Goal: Information Seeking & Learning: Learn about a topic

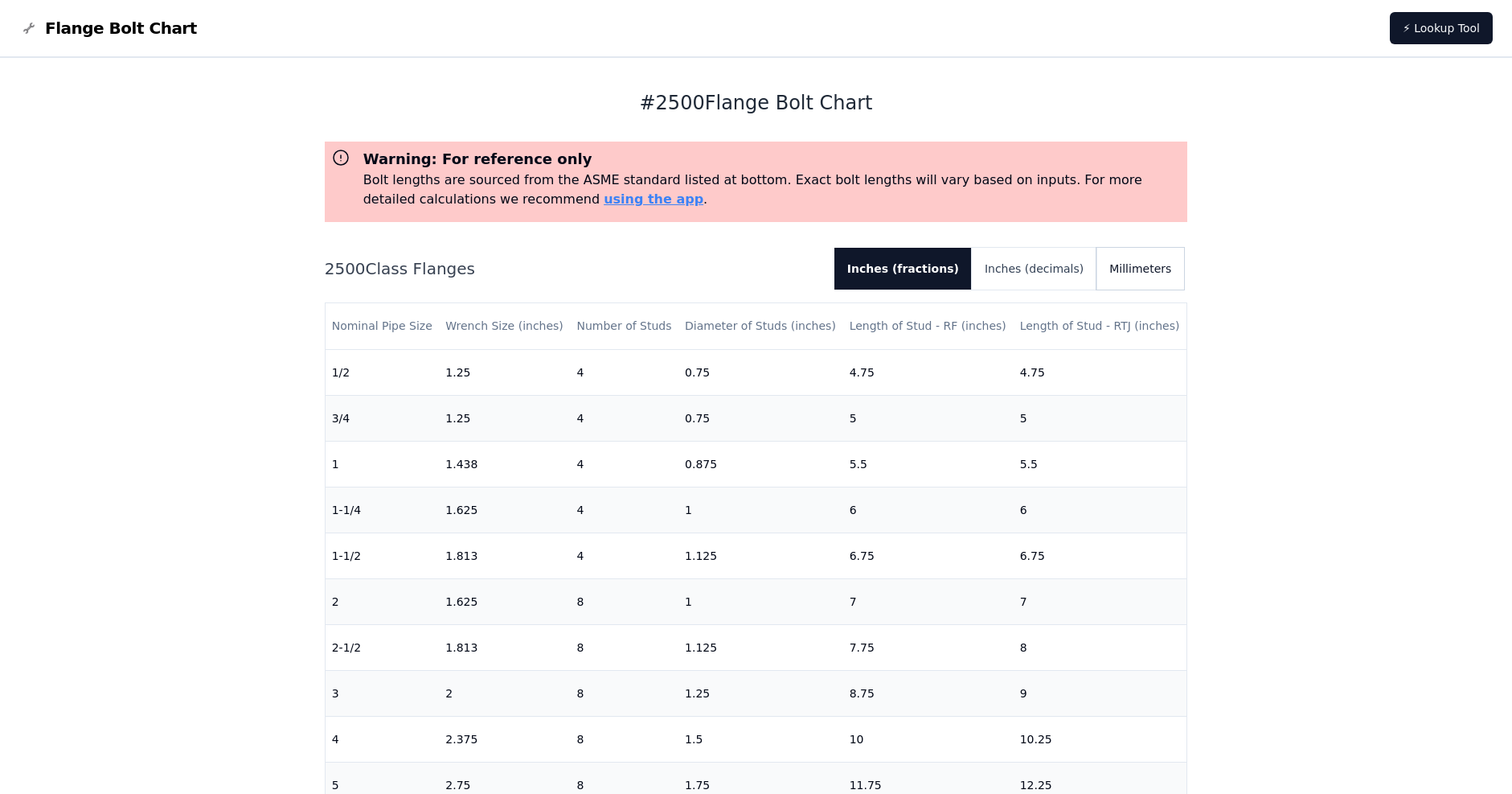
click at [1175, 279] on button "Millimeters" at bounding box center [1140, 268] width 88 height 42
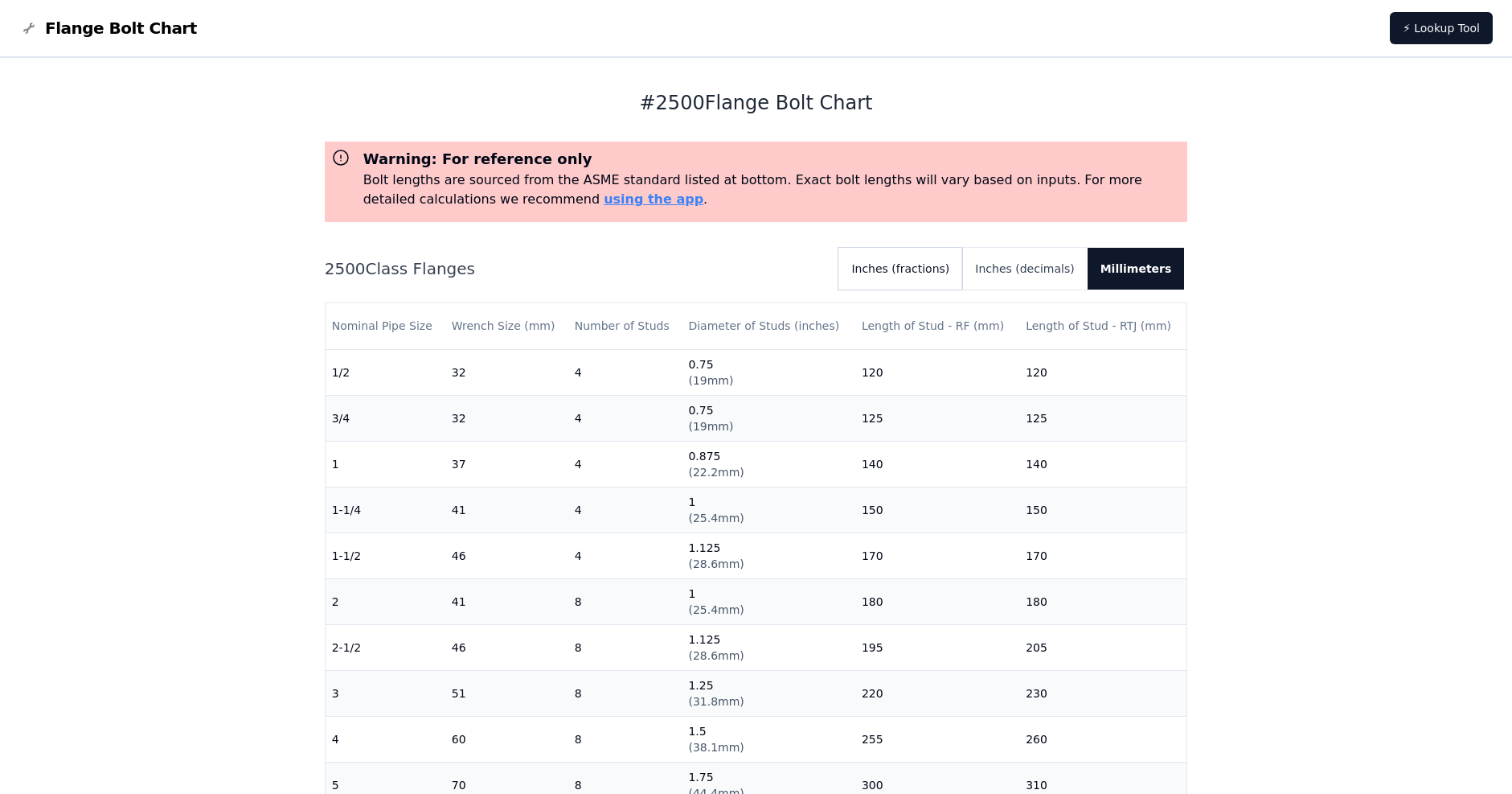
click at [962, 268] on button "Inches (fractions)" at bounding box center [901, 268] width 124 height 42
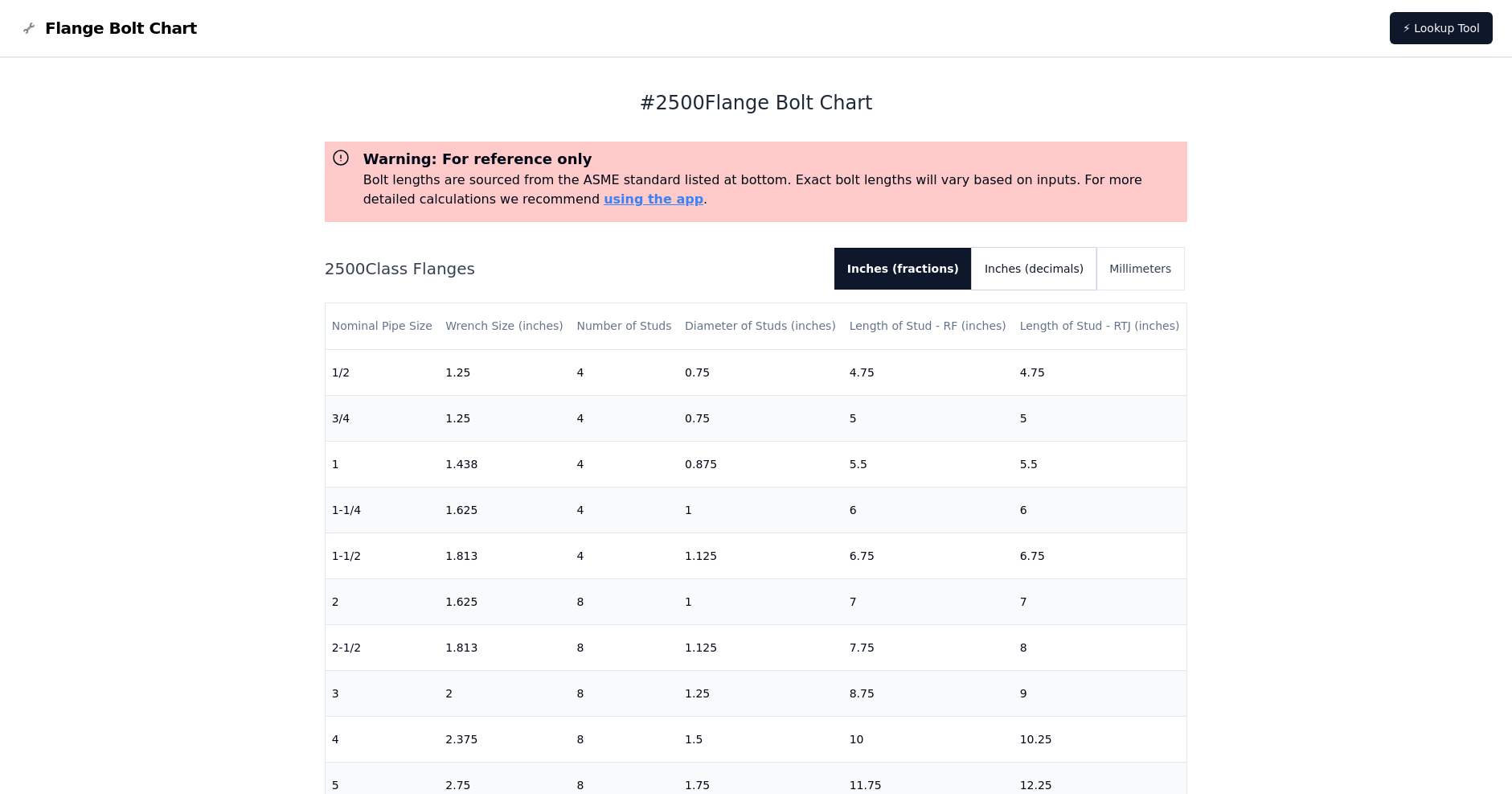
click at [1042, 266] on button "Inches (decimals)" at bounding box center [1034, 268] width 125 height 42
click at [1113, 266] on button "Millimeters" at bounding box center [1140, 268] width 88 height 42
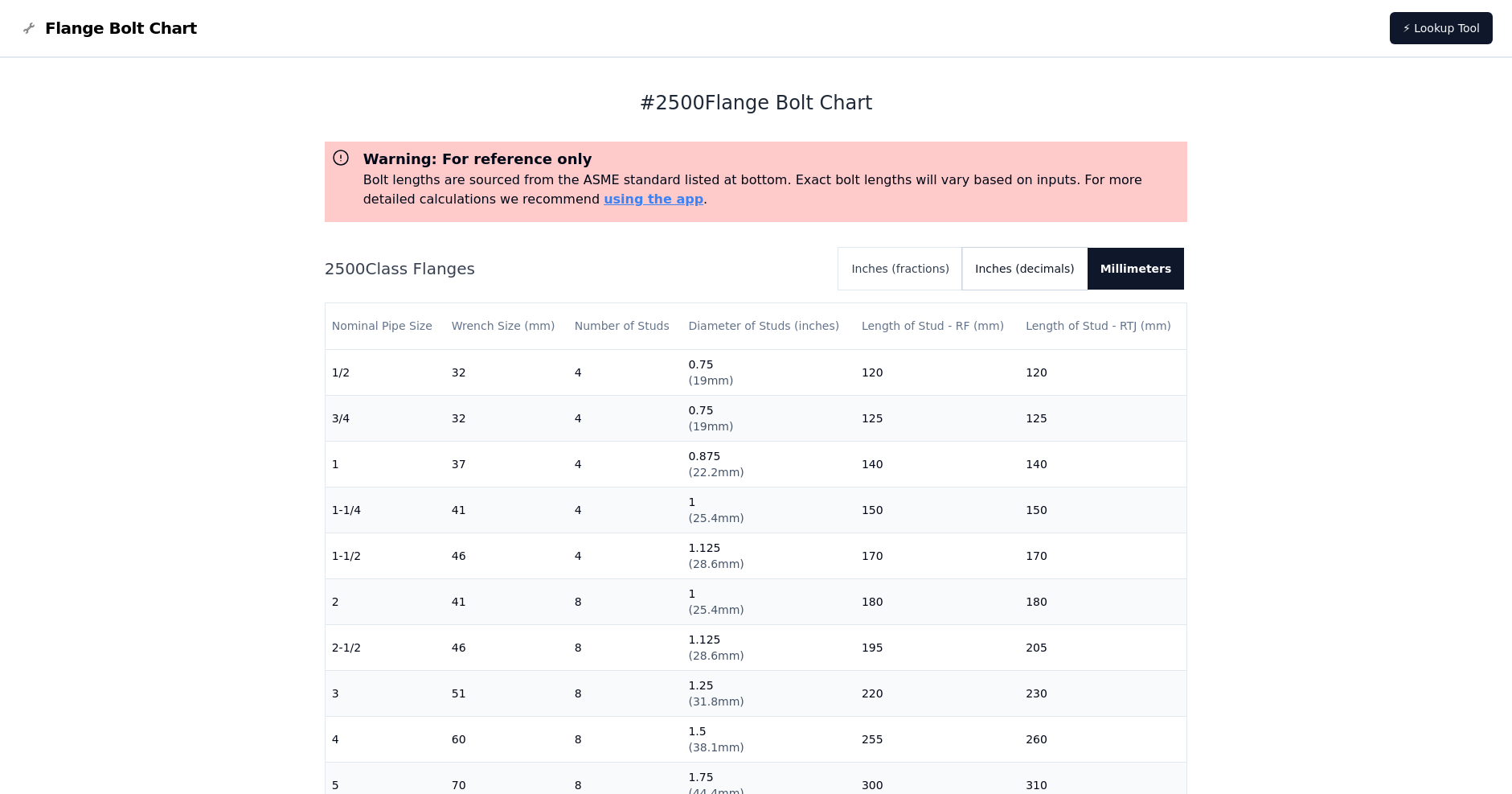
click at [1023, 273] on button "Inches (decimals)" at bounding box center [1024, 268] width 125 height 42
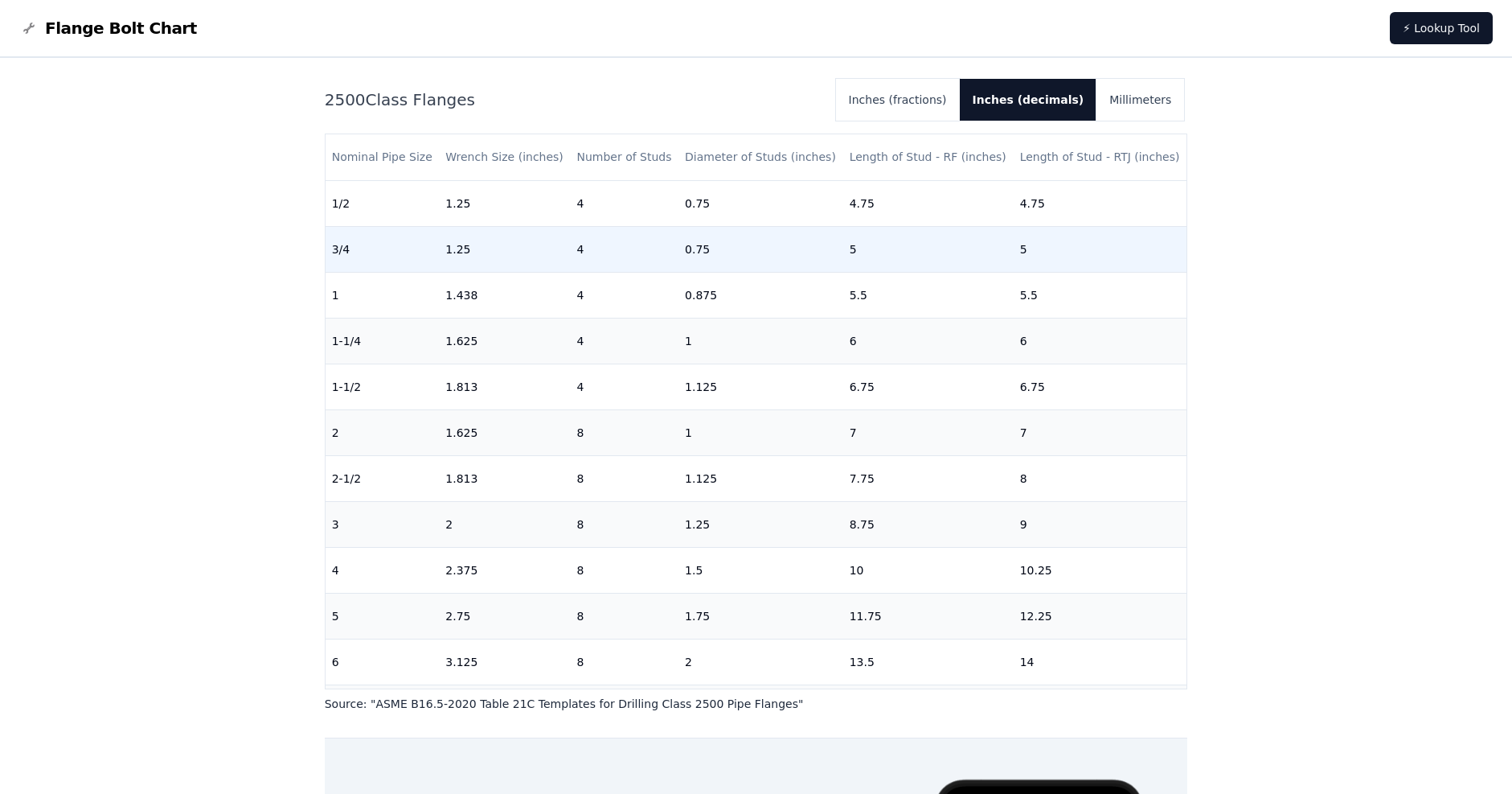
scroll to position [161, 0]
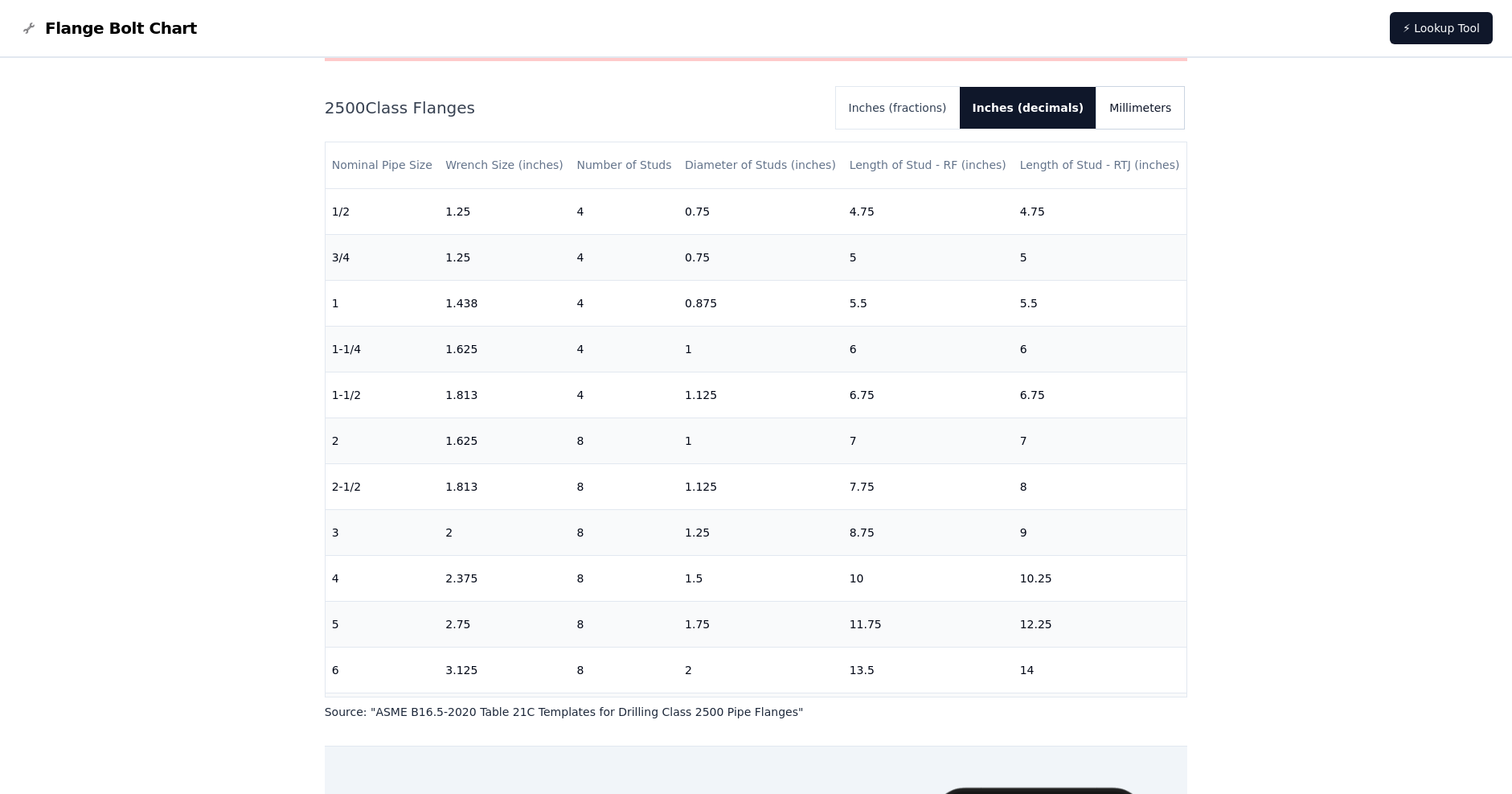
click at [1159, 105] on button "Millimeters" at bounding box center [1140, 108] width 88 height 42
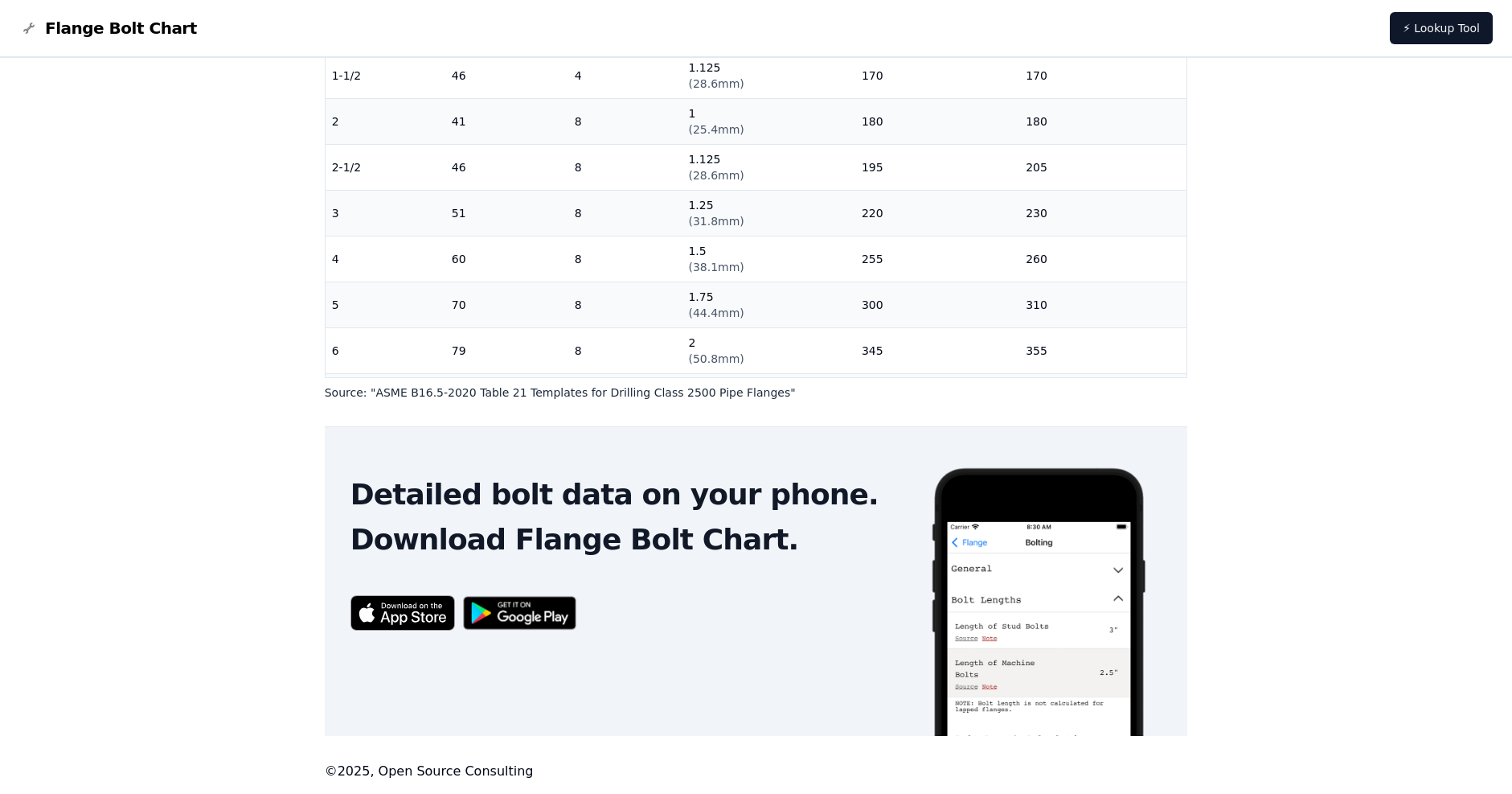
scroll to position [145, 0]
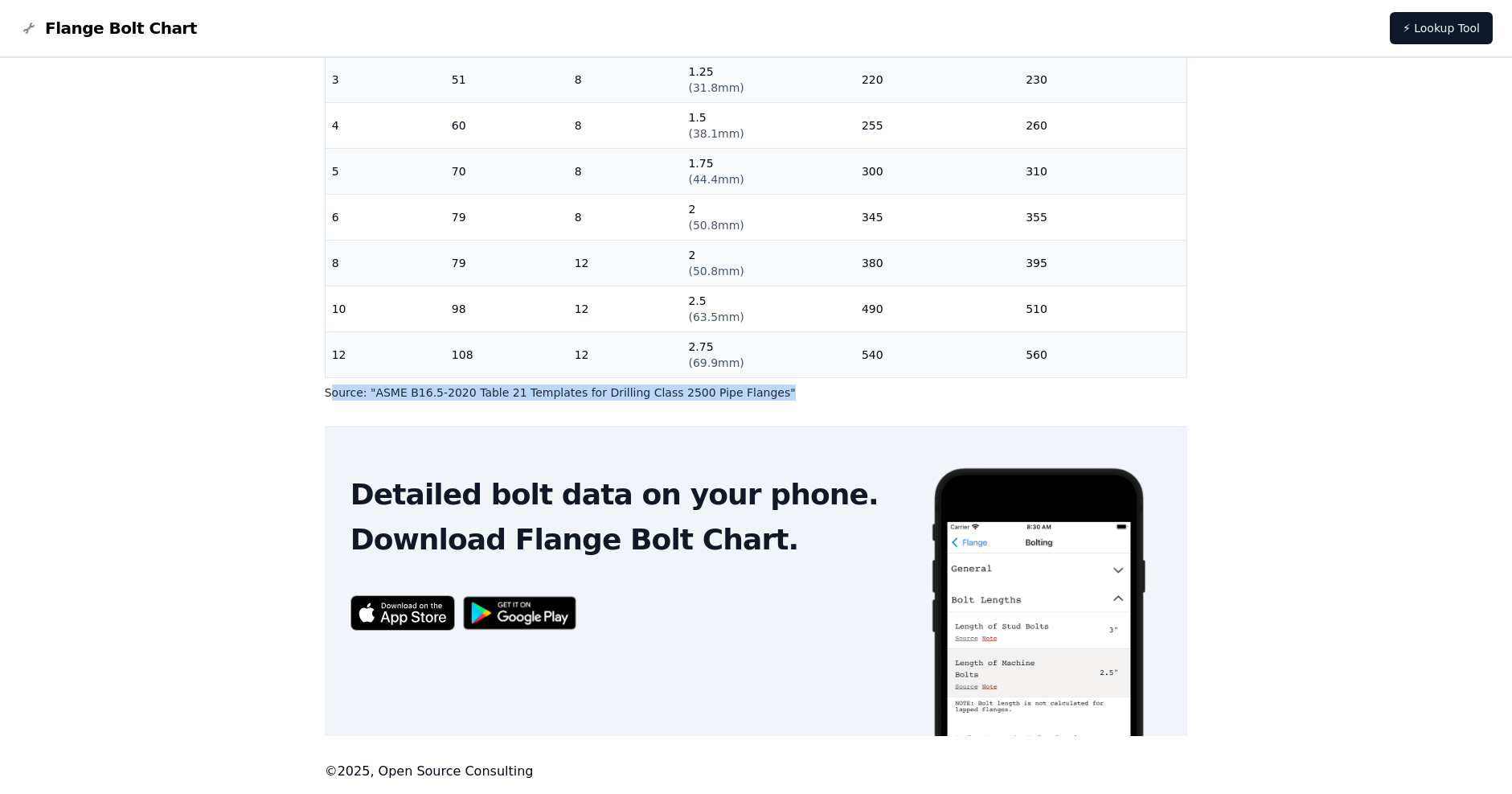
drag, startPoint x: 739, startPoint y: 392, endPoint x: 330, endPoint y: 392, distance: 409.0
click at [330, 392] on p "Source: " ASME B16.5-2020 Table 21 Templates for Drilling Class 2500 Pipe Flang…" at bounding box center [756, 392] width 863 height 16
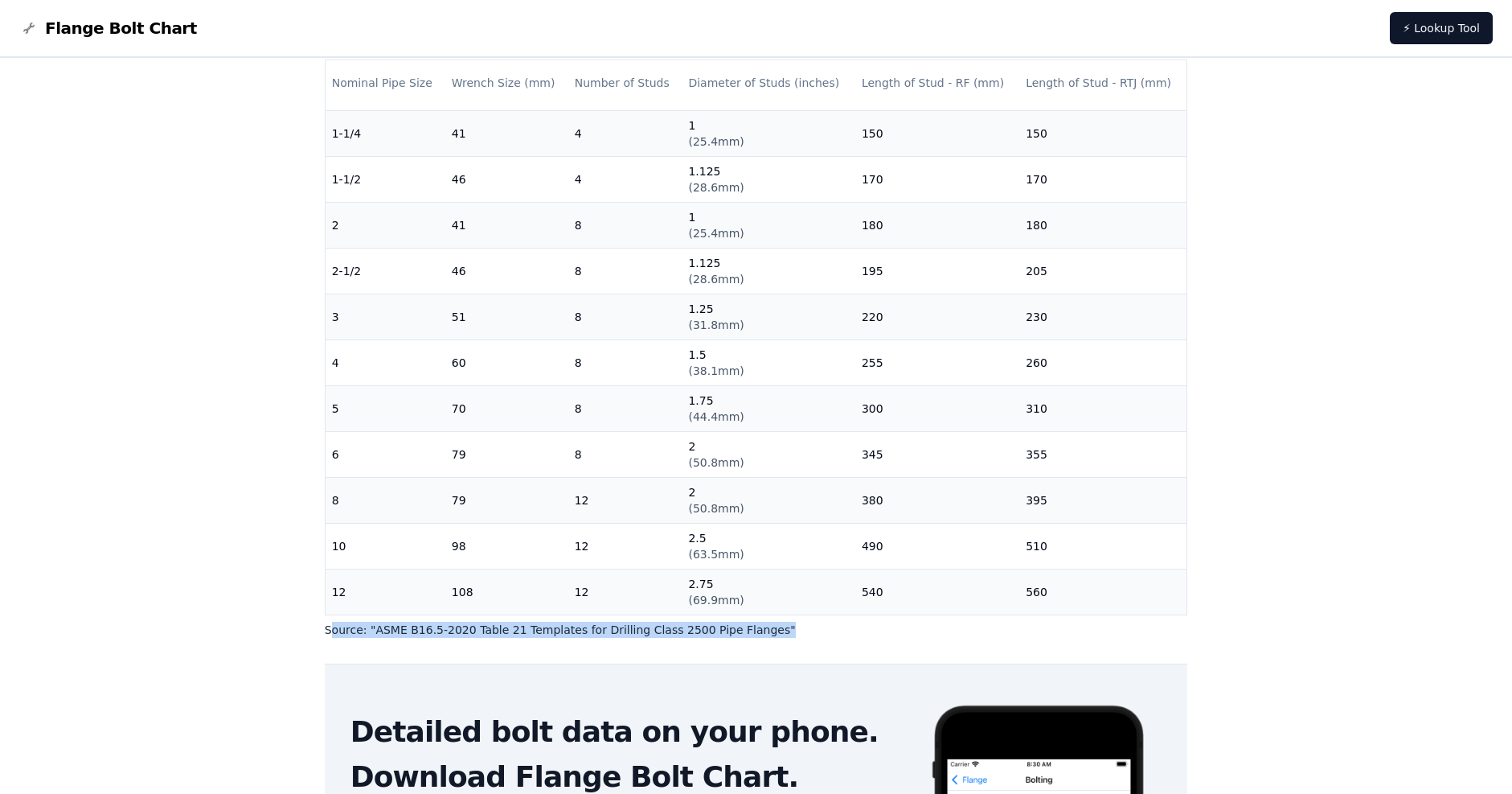
scroll to position [0, 0]
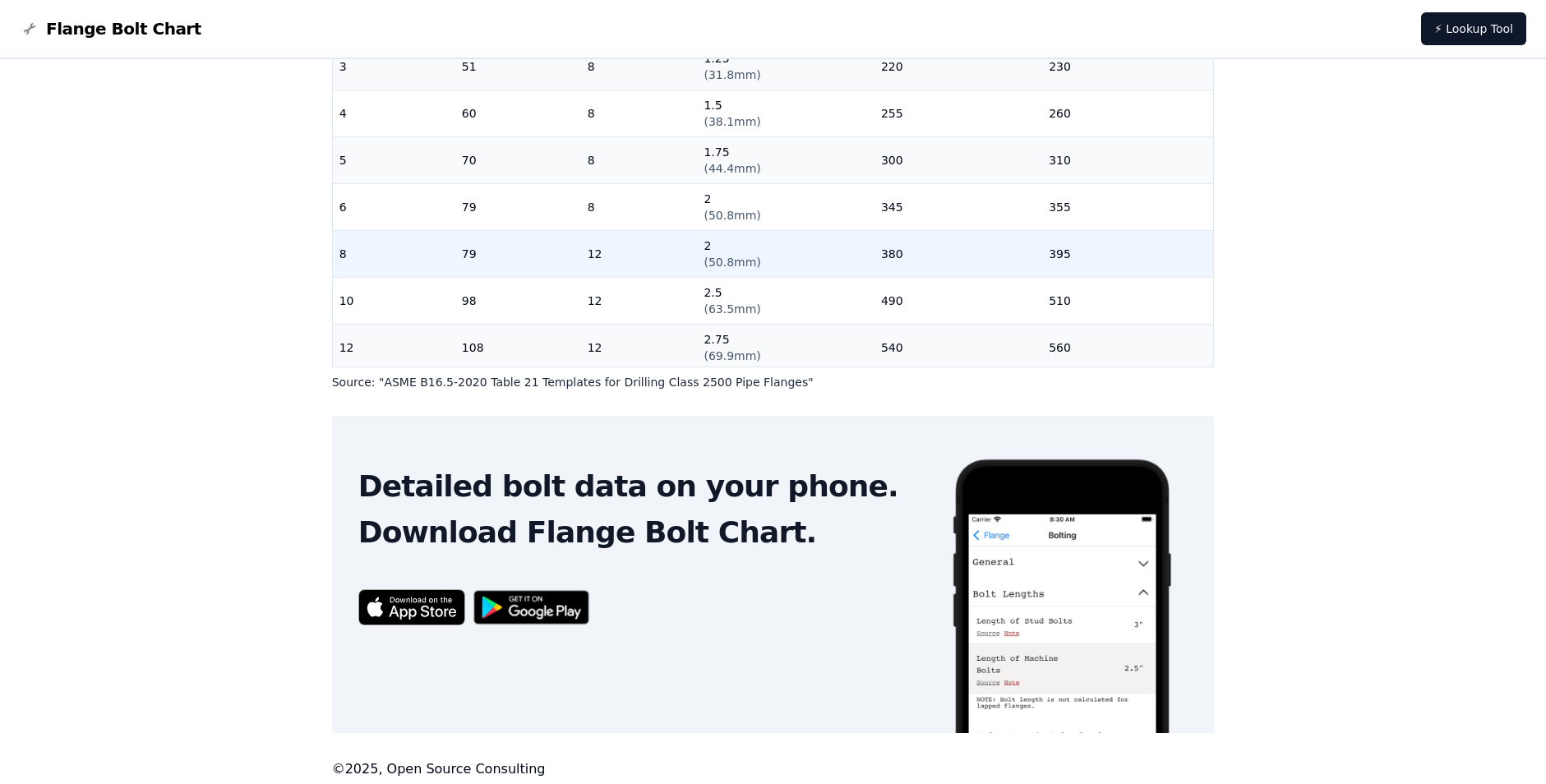
scroll to position [168, 0]
